Goal: Navigation & Orientation: Find specific page/section

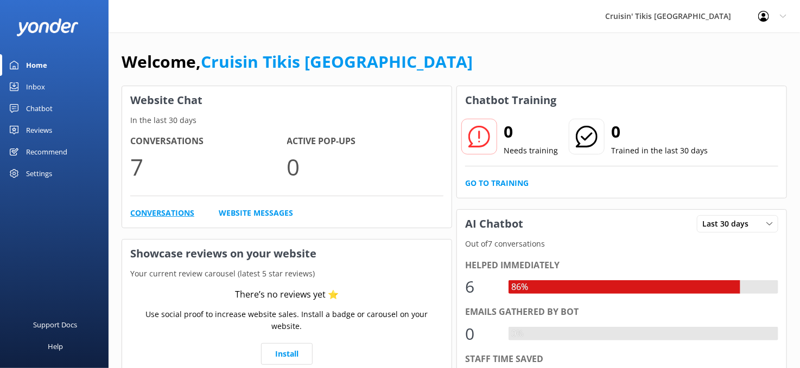
click at [168, 215] on link "Conversations" at bounding box center [162, 213] width 64 height 12
